Goal: Check status: Check status

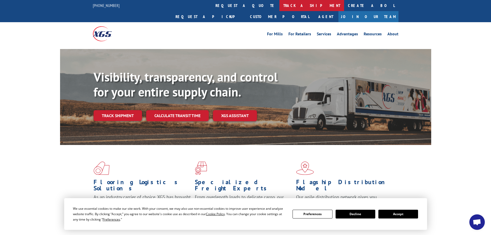
click at [279, 5] on link "track a shipment" at bounding box center [311, 5] width 65 height 11
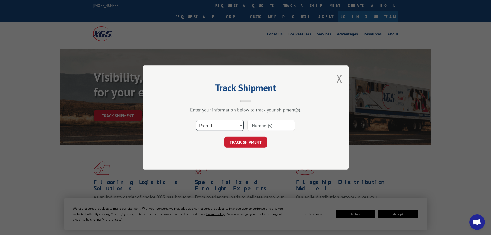
click at [223, 124] on select "Select category... Probill BOL PO" at bounding box center [219, 125] width 47 height 11
select select "bol"
click at [196, 120] on select "Select category... Probill BOL PO" at bounding box center [219, 125] width 47 height 11
click at [267, 128] on input at bounding box center [270, 125] width 47 height 11
paste input "7080310"
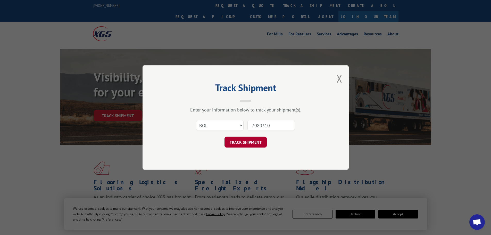
type input "7080310"
click at [250, 142] on button "TRACK SHIPMENT" at bounding box center [245, 142] width 42 height 11
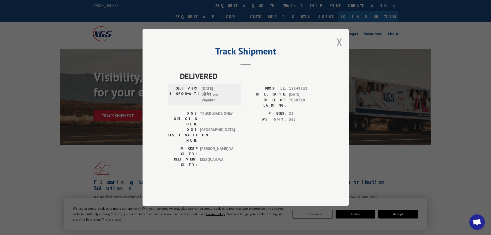
drag, startPoint x: 339, startPoint y: 55, endPoint x: 335, endPoint y: 57, distance: 5.2
click at [339, 49] on button "Close modal" at bounding box center [340, 42] width 6 height 14
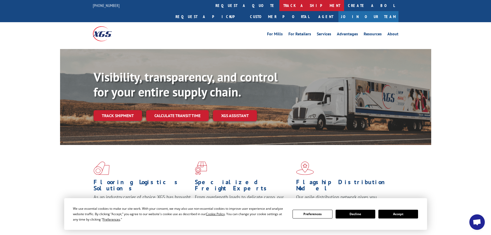
click at [279, 4] on link "track a shipment" at bounding box center [311, 5] width 65 height 11
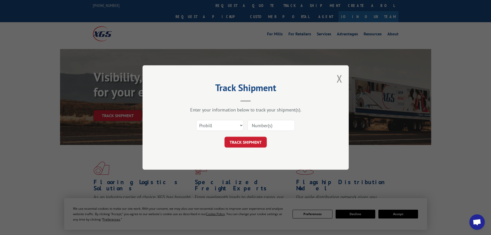
click at [272, 127] on input at bounding box center [270, 125] width 47 height 11
paste input "32114"
type input "32114"
click at [251, 144] on button "TRACK SHIPMENT" at bounding box center [245, 142] width 42 height 11
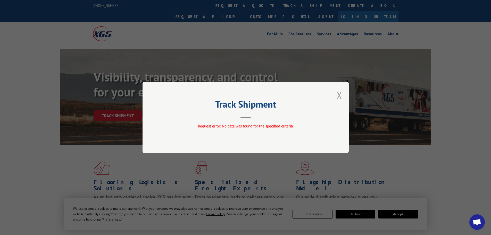
click at [339, 94] on button "Close modal" at bounding box center [340, 95] width 6 height 14
